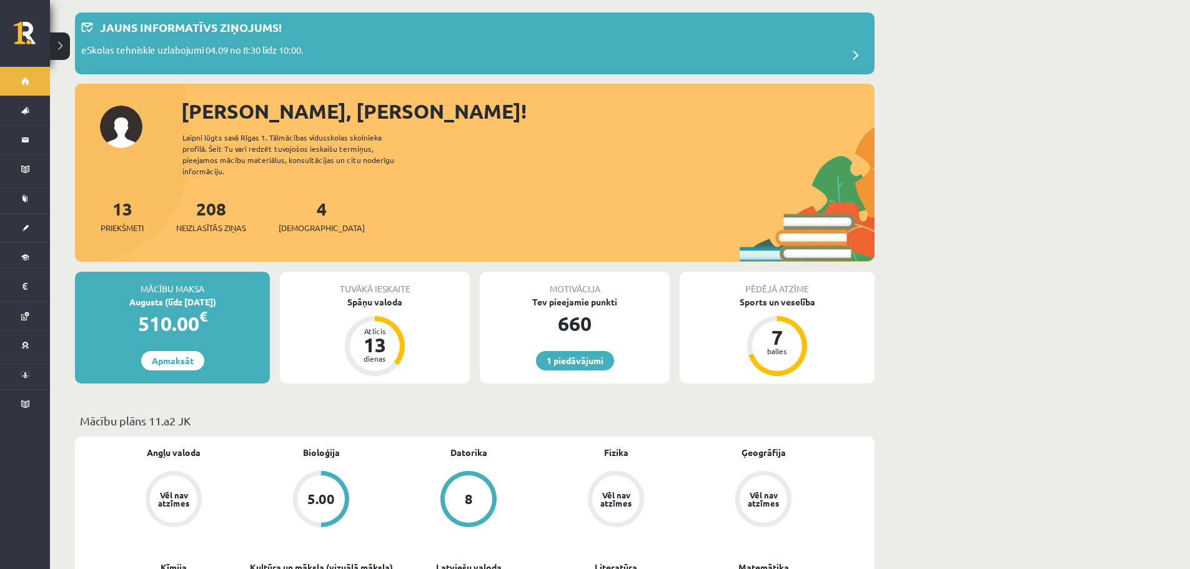
scroll to position [62, 0]
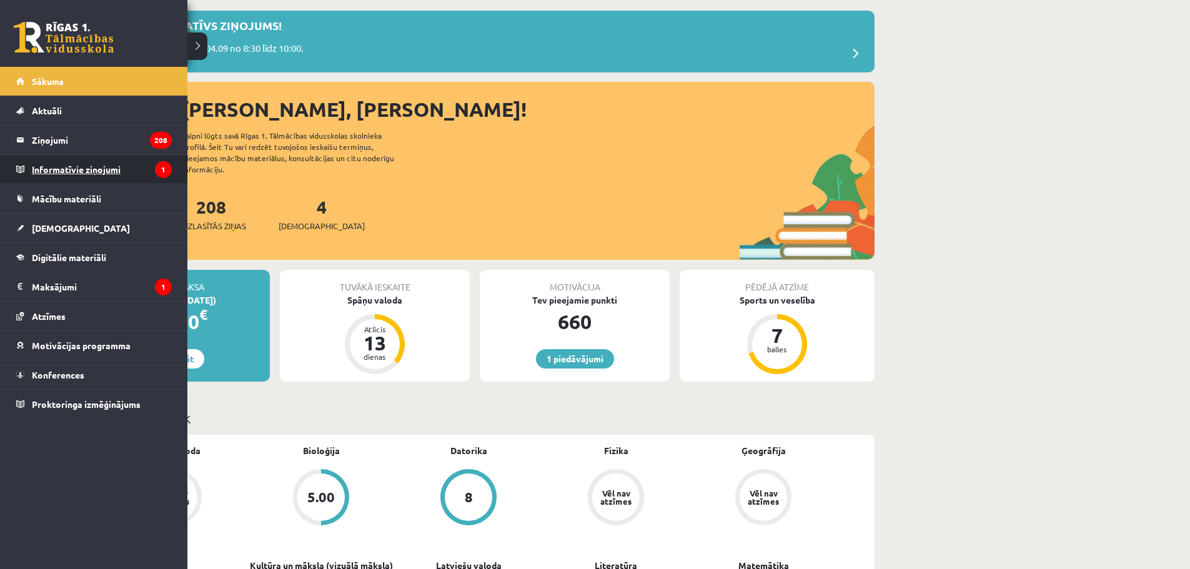
click at [74, 172] on legend "Informatīvie ziņojumi 1" at bounding box center [102, 169] width 140 height 29
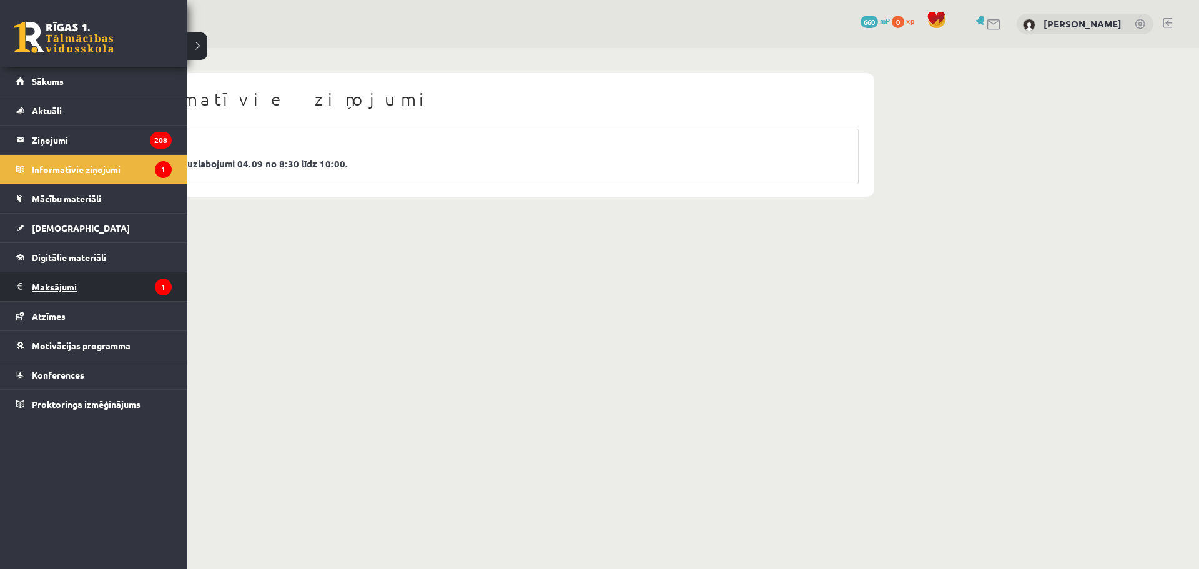
click at [57, 288] on legend "Maksājumi 1" at bounding box center [102, 286] width 140 height 29
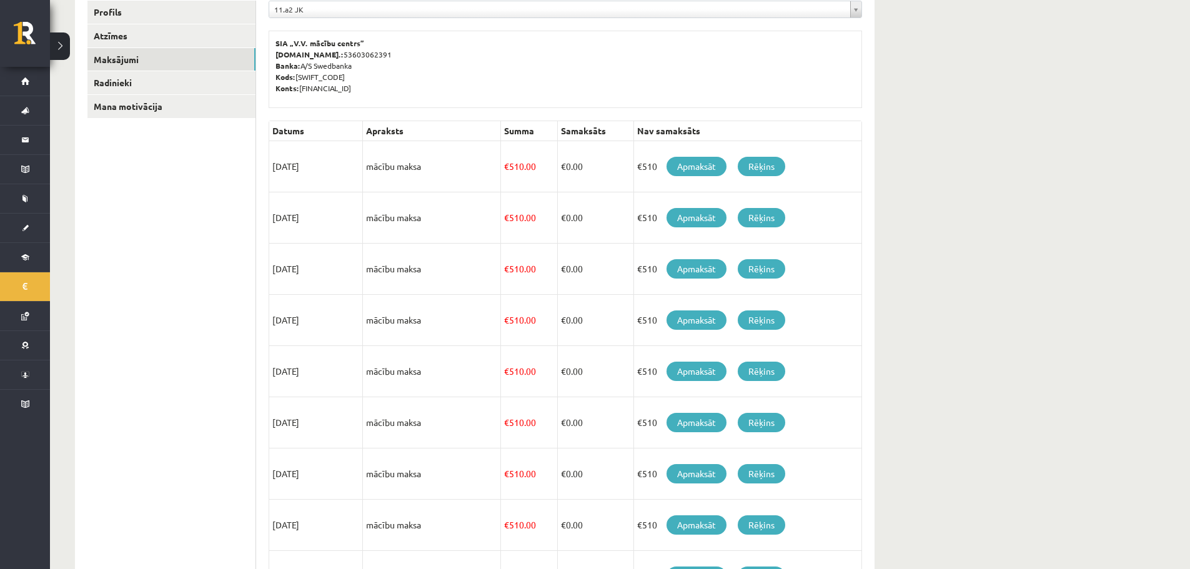
scroll to position [36, 0]
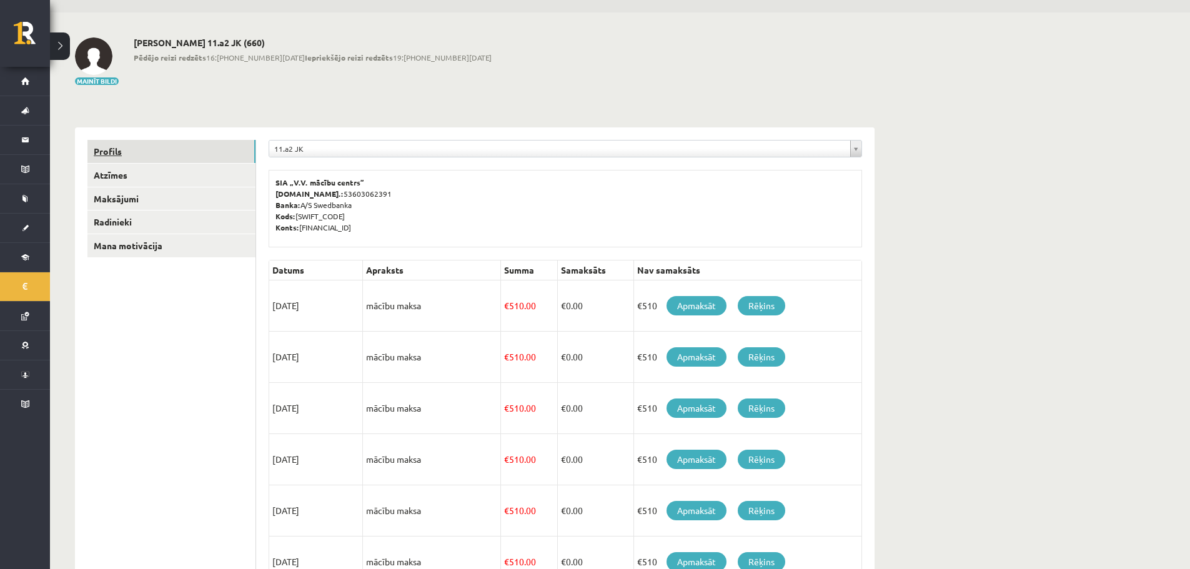
click at [171, 152] on link "Profils" at bounding box center [171, 151] width 168 height 23
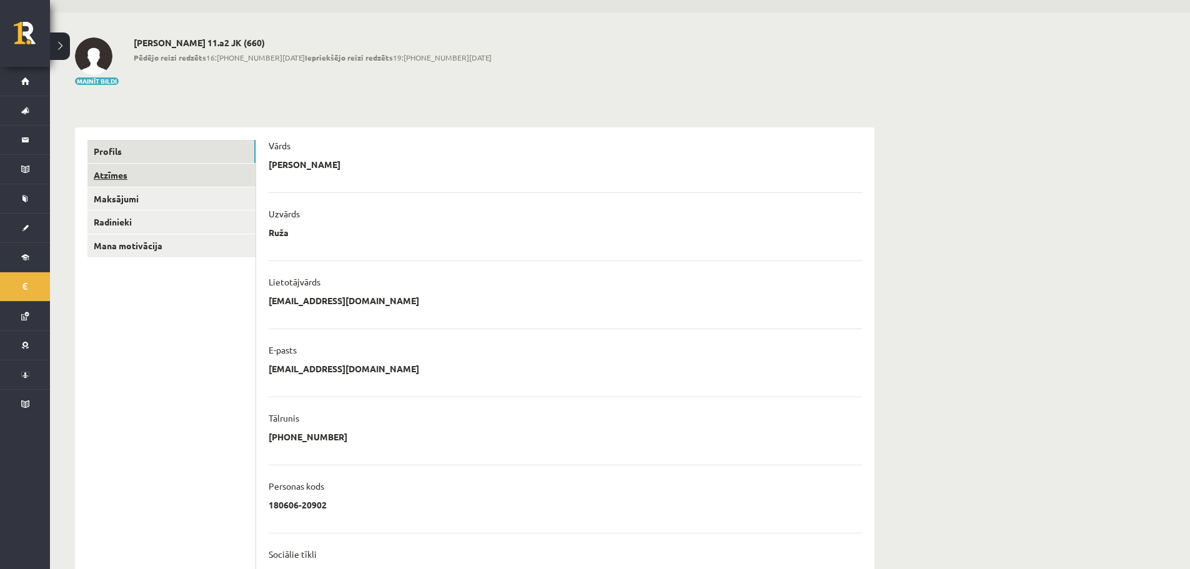
click at [171, 171] on link "Atzīmes" at bounding box center [171, 175] width 168 height 23
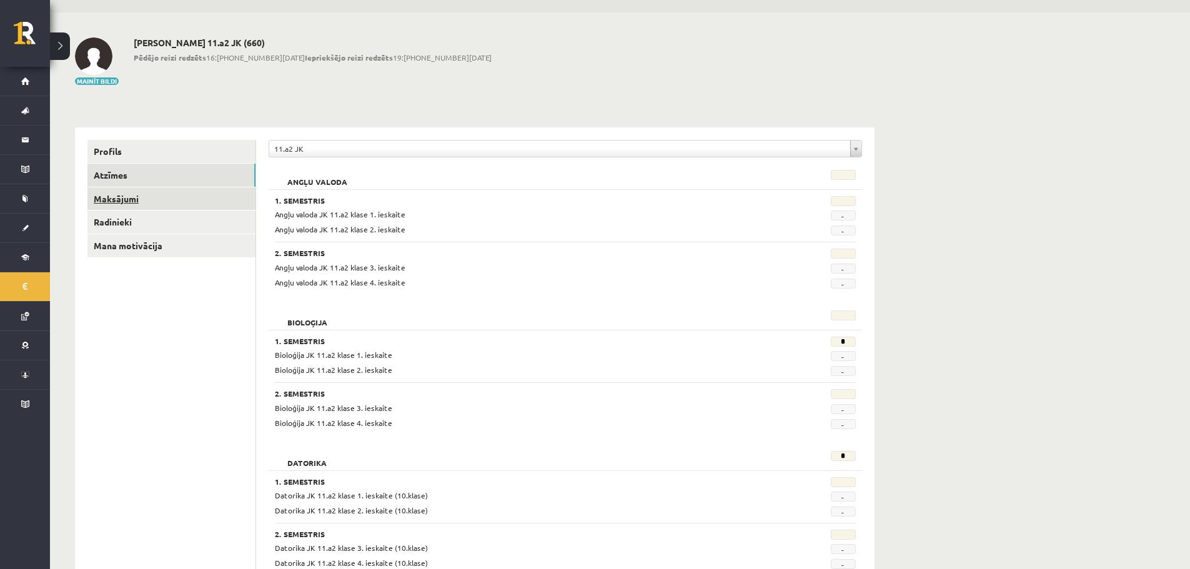
click at [139, 200] on link "Maksājumi" at bounding box center [171, 198] width 168 height 23
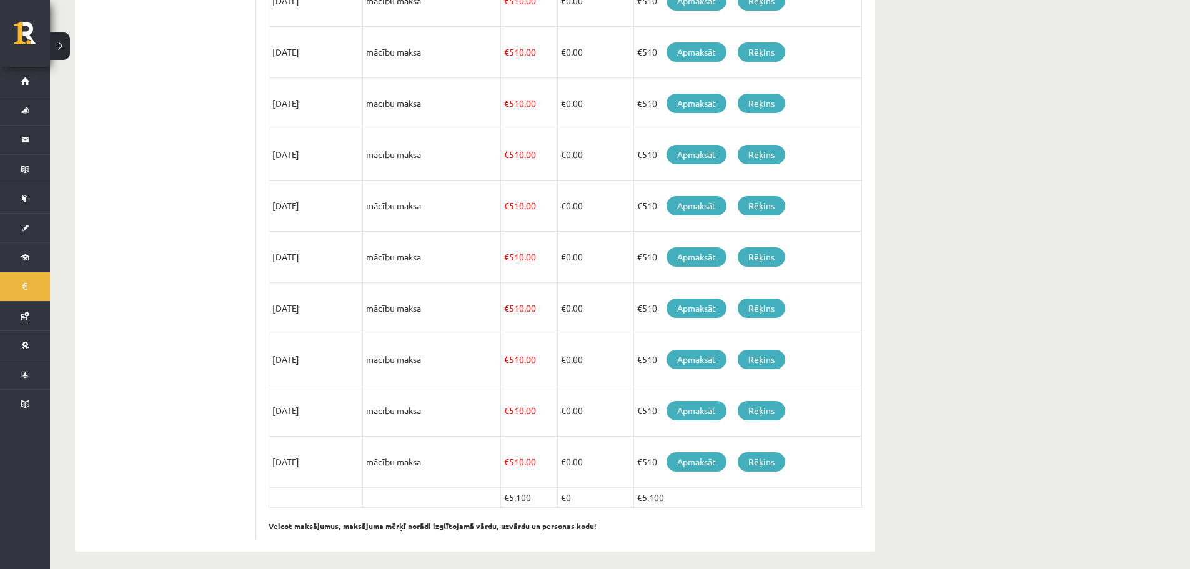
scroll to position [348, 0]
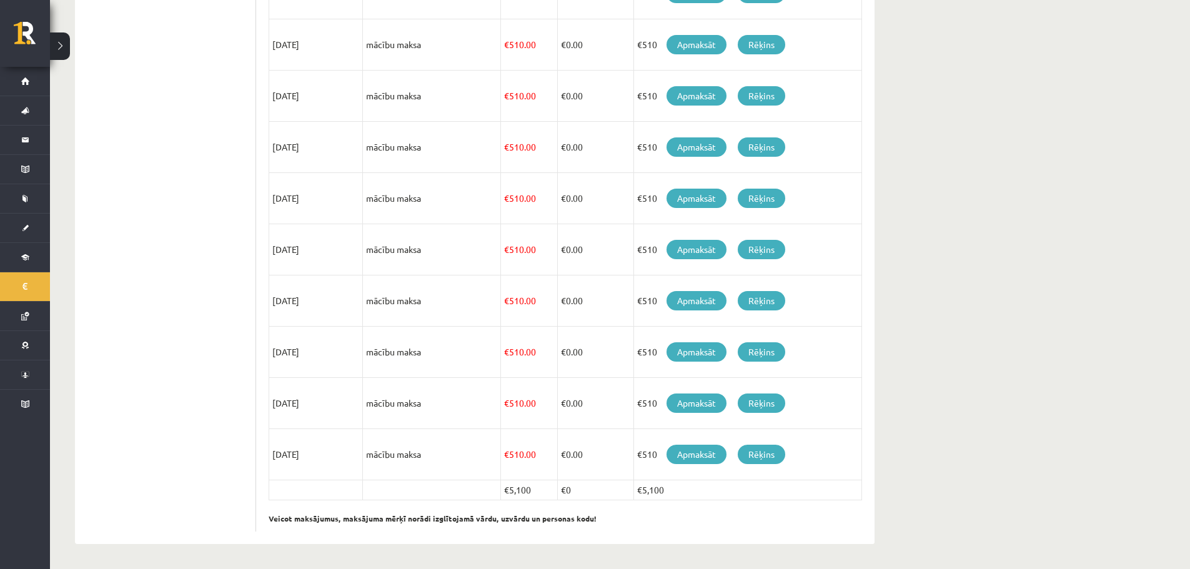
drag, startPoint x: 651, startPoint y: 491, endPoint x: 626, endPoint y: 491, distance: 24.4
click at [626, 491] on tr "€5,100 €0 €5,100" at bounding box center [565, 490] width 593 height 20
click at [671, 513] on p "Veicot maksājumus, maksājuma mērķī norādi izglītojamā vārdu, uzvārdu un persona…" at bounding box center [565, 512] width 593 height 24
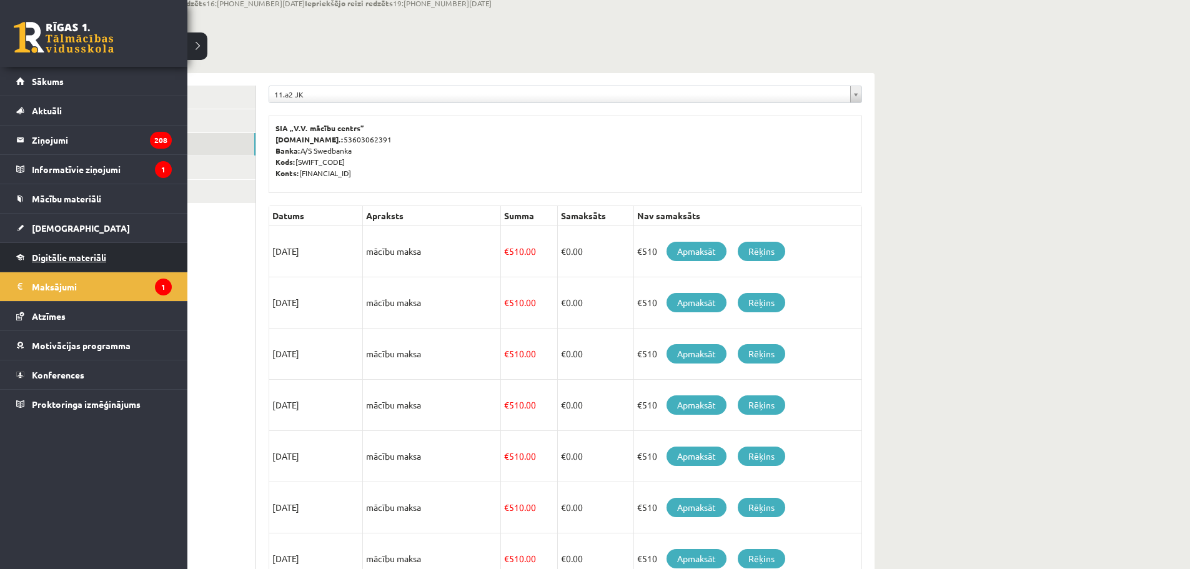
scroll to position [0, 0]
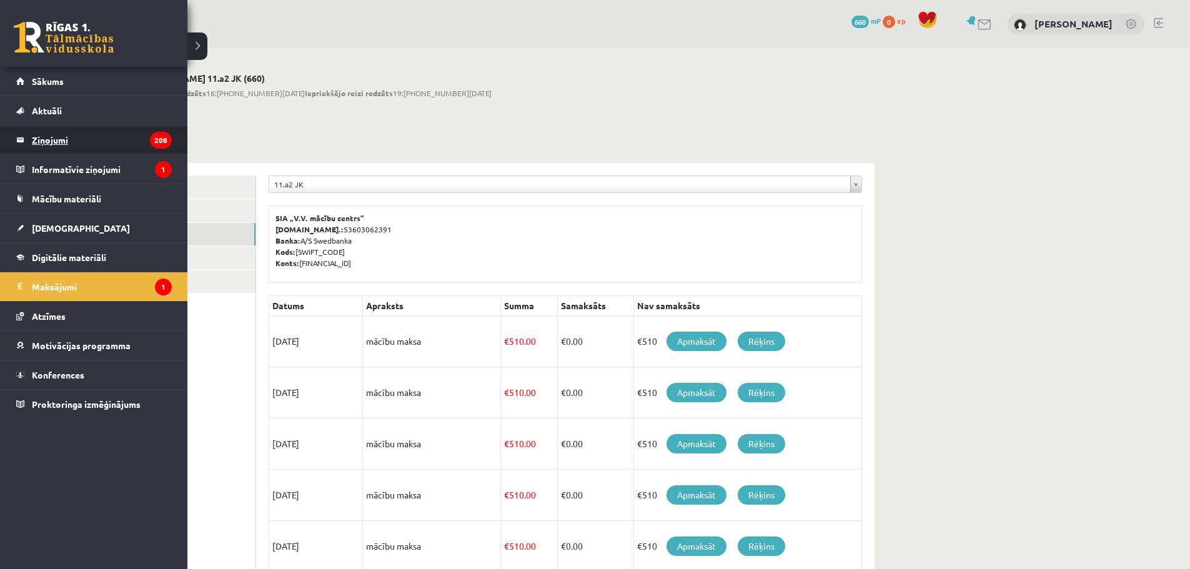
click at [27, 145] on link "Ziņojumi 208" at bounding box center [94, 140] width 156 height 29
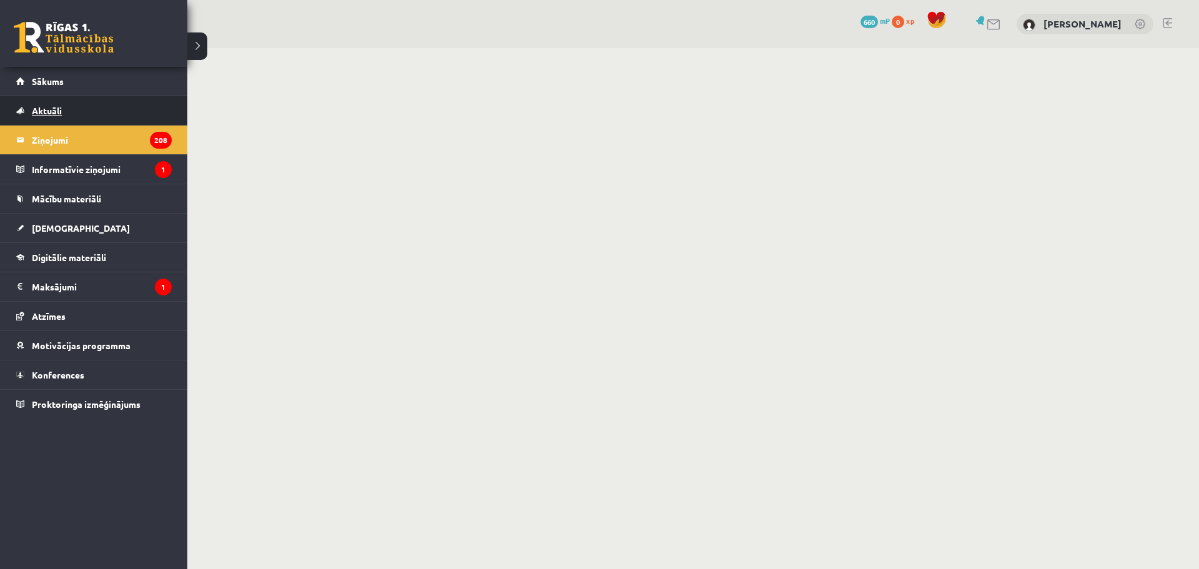
click at [42, 114] on span "Aktuāli" at bounding box center [47, 110] width 30 height 11
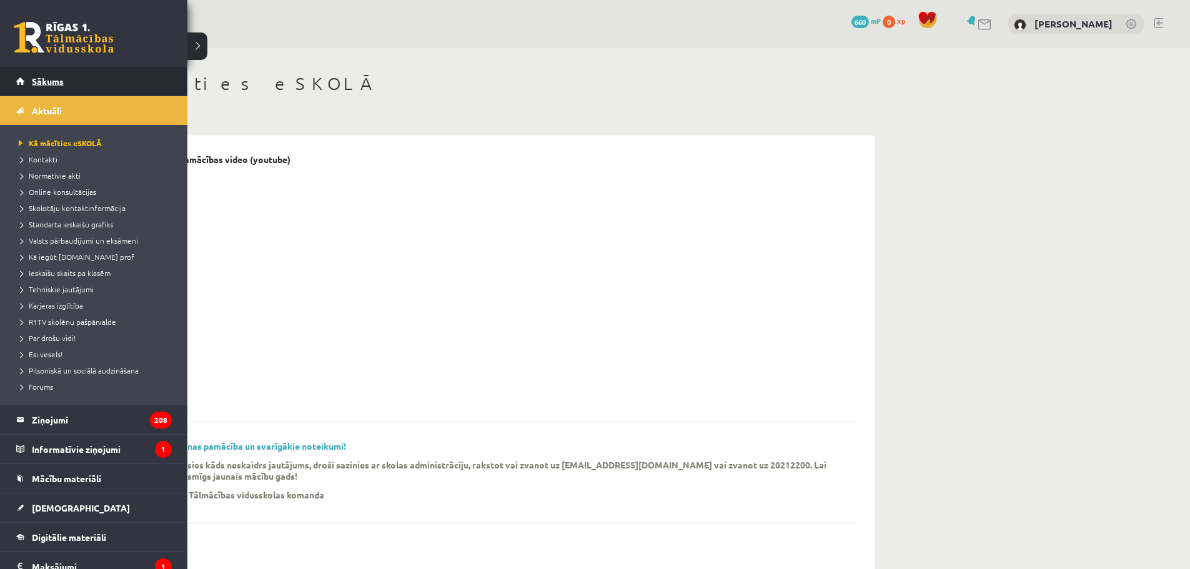
click at [27, 80] on link "Sākums" at bounding box center [94, 81] width 156 height 29
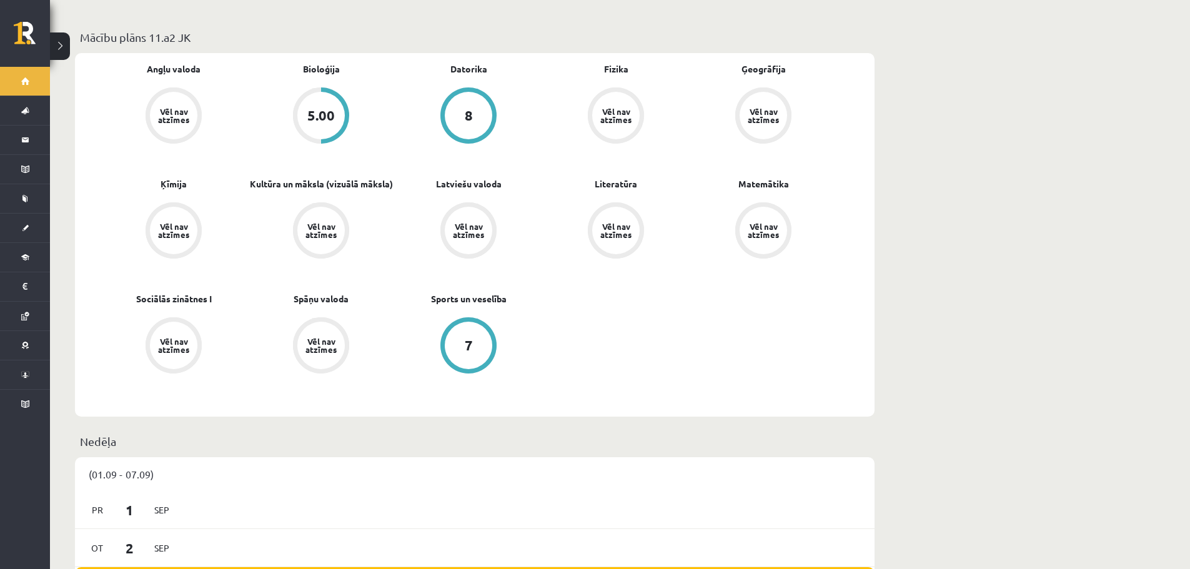
scroll to position [250, 0]
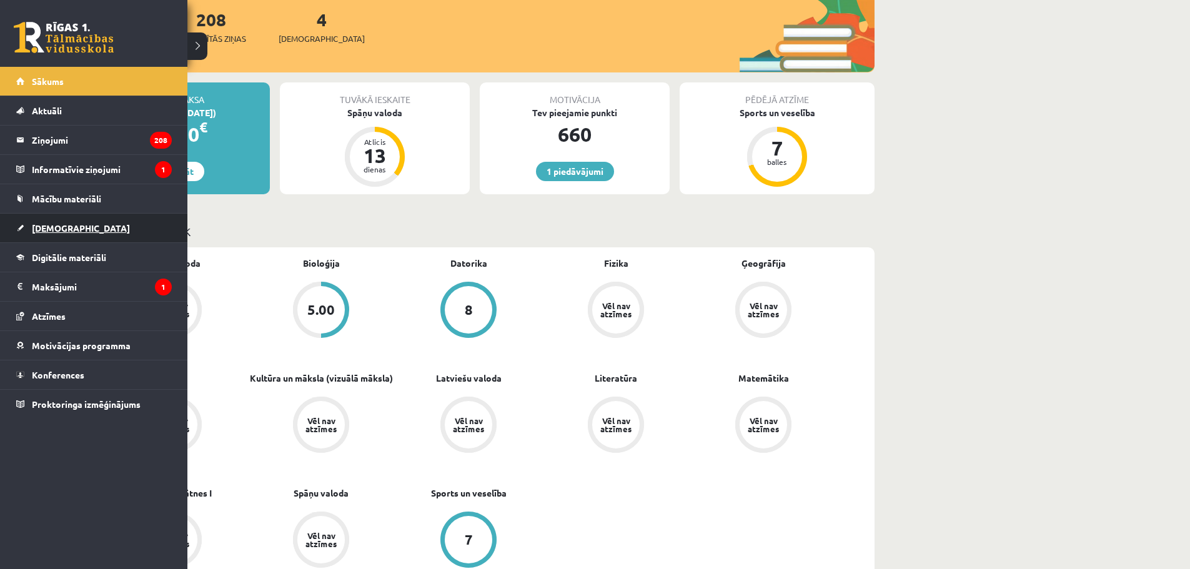
click at [34, 230] on span "[DEMOGRAPHIC_DATA]" at bounding box center [81, 227] width 98 height 11
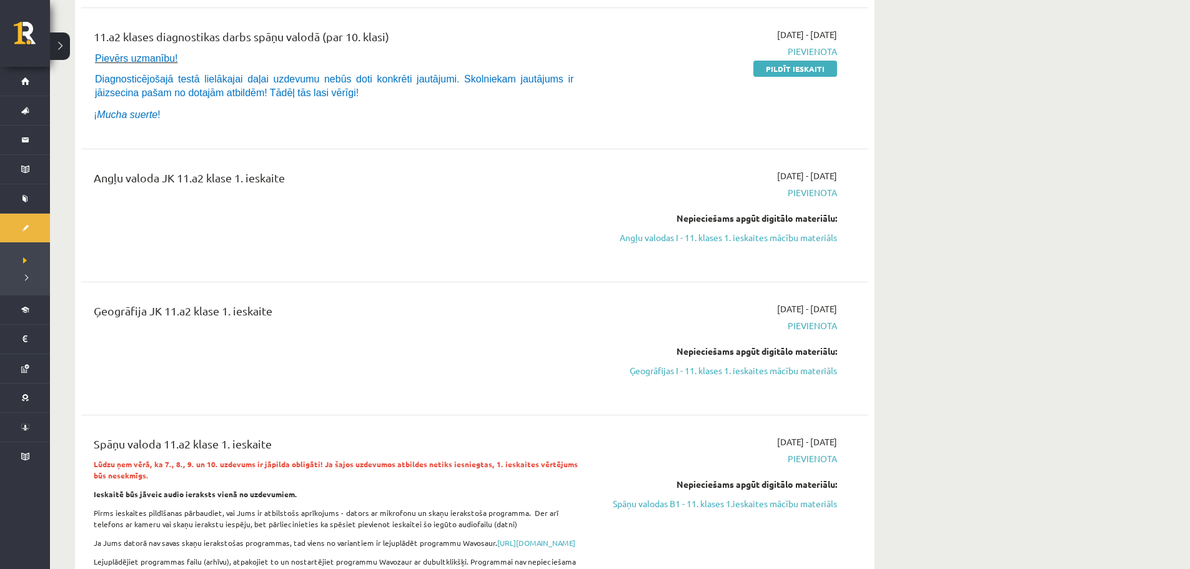
scroll to position [62, 0]
